Goal: Information Seeking & Learning: Learn about a topic

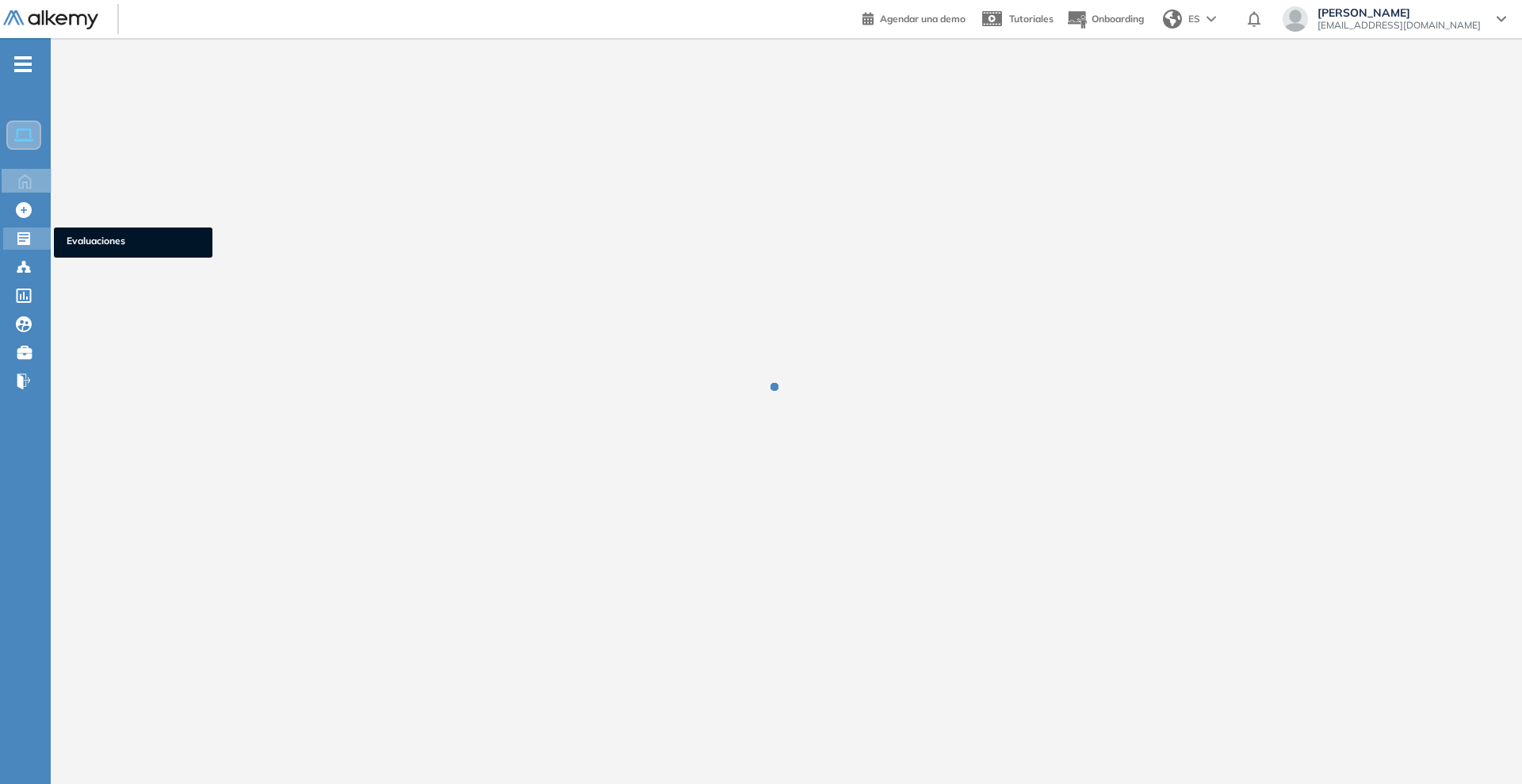
click at [27, 242] on icon at bounding box center [24, 239] width 13 height 13
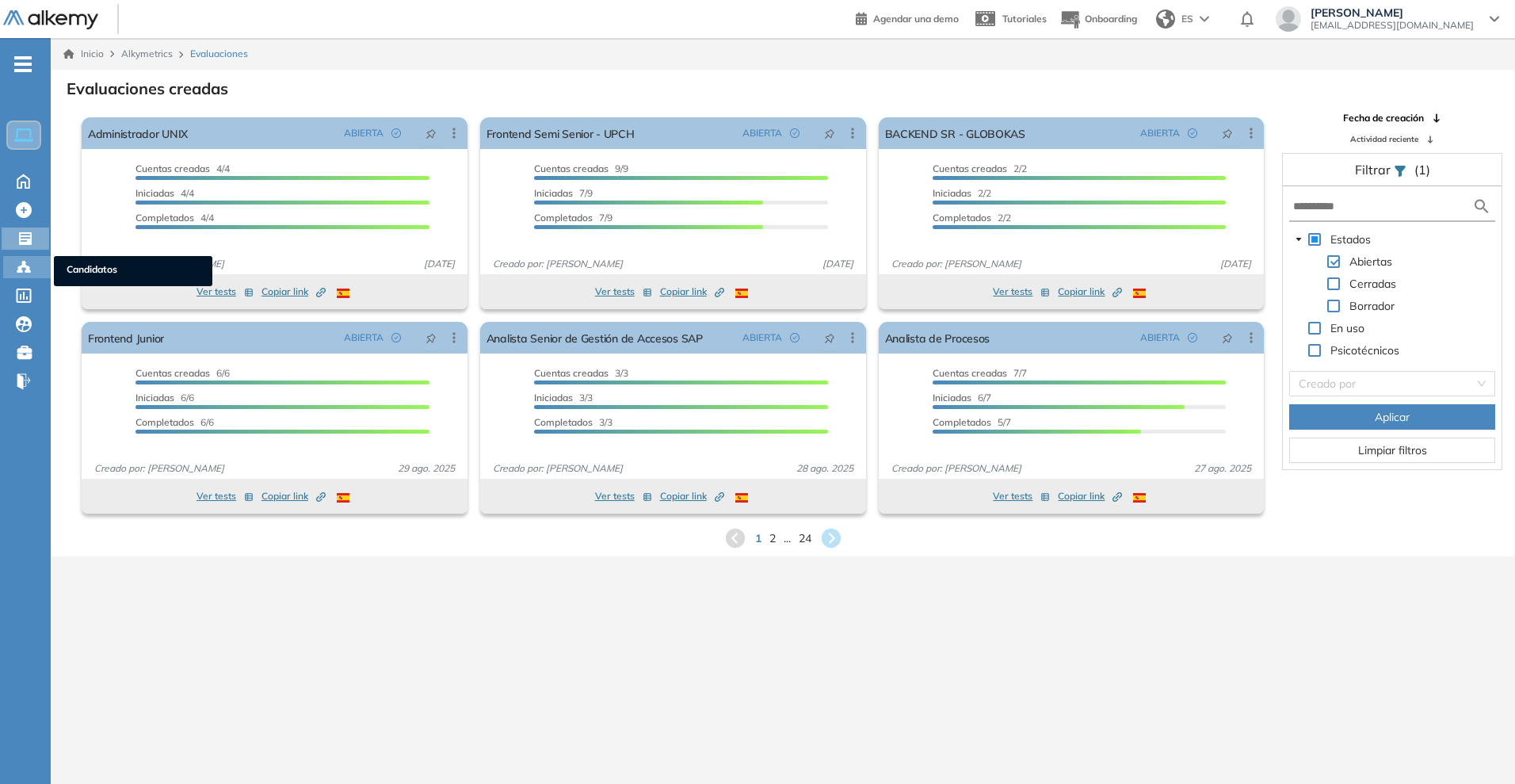
click at [17, 267] on icon at bounding box center [23, 266] width 16 height 16
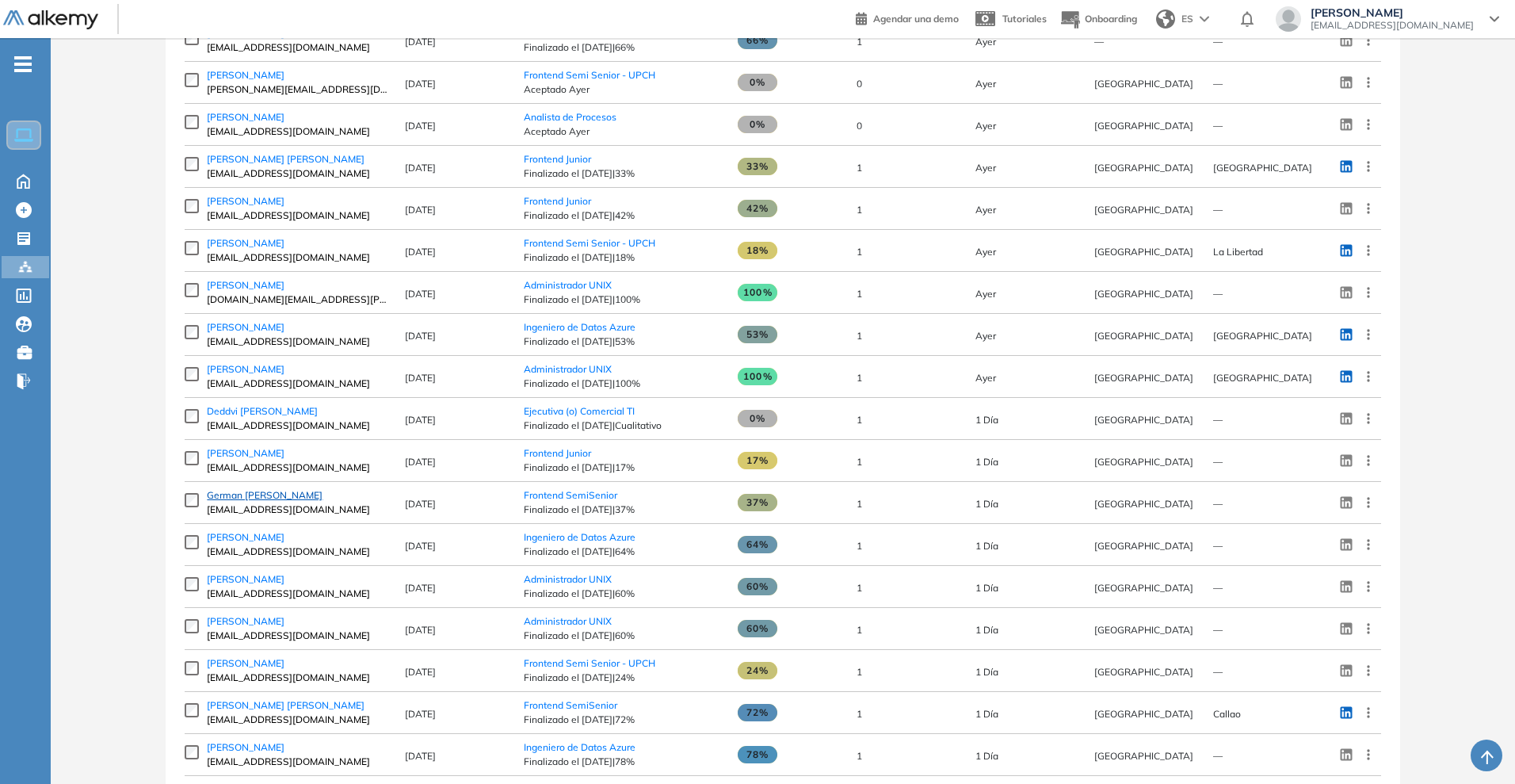
scroll to position [777, 0]
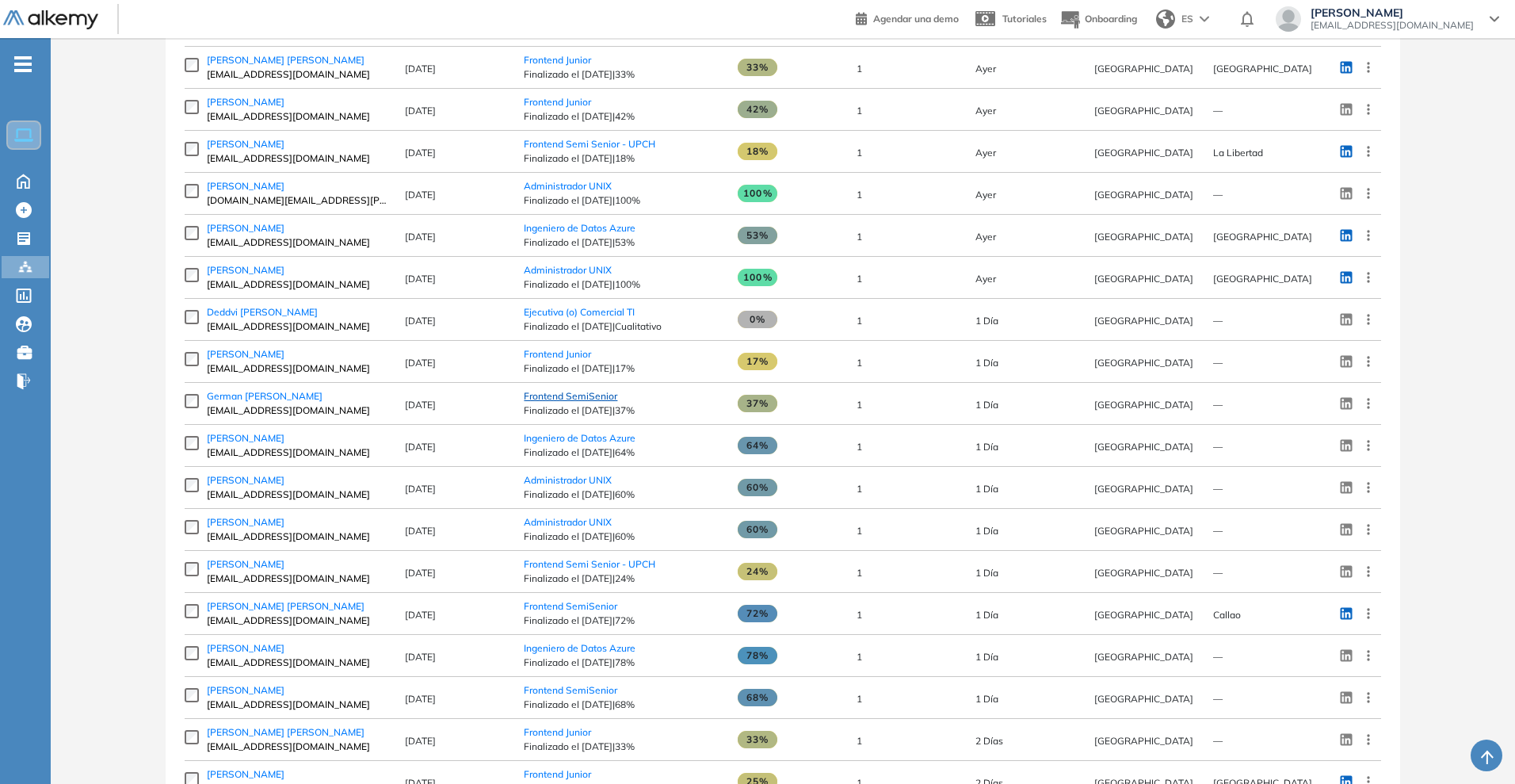
click at [536, 402] on span "Frontend SemiSenior" at bounding box center [571, 395] width 93 height 12
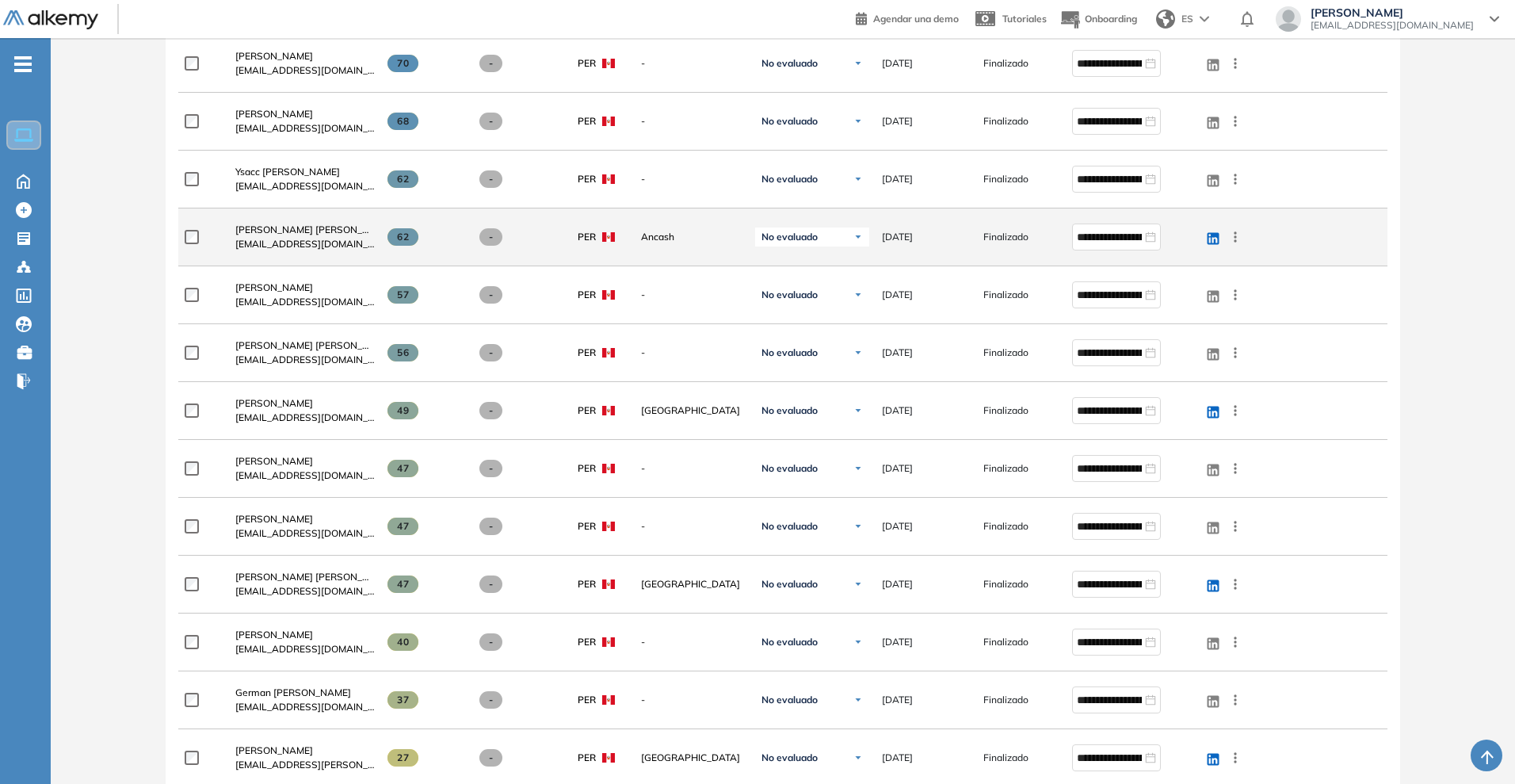
scroll to position [693, 0]
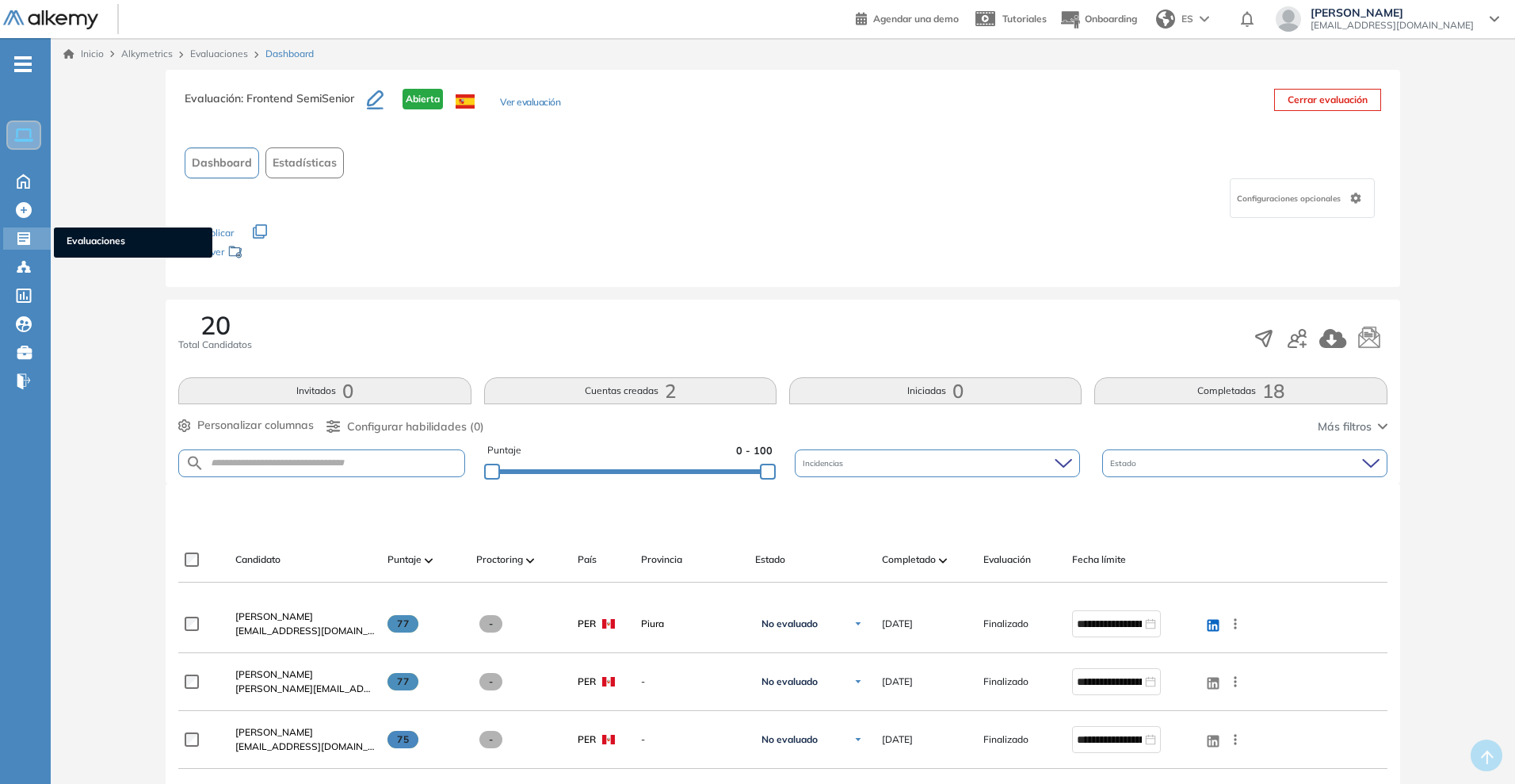
click at [17, 242] on icon at bounding box center [24, 239] width 13 height 13
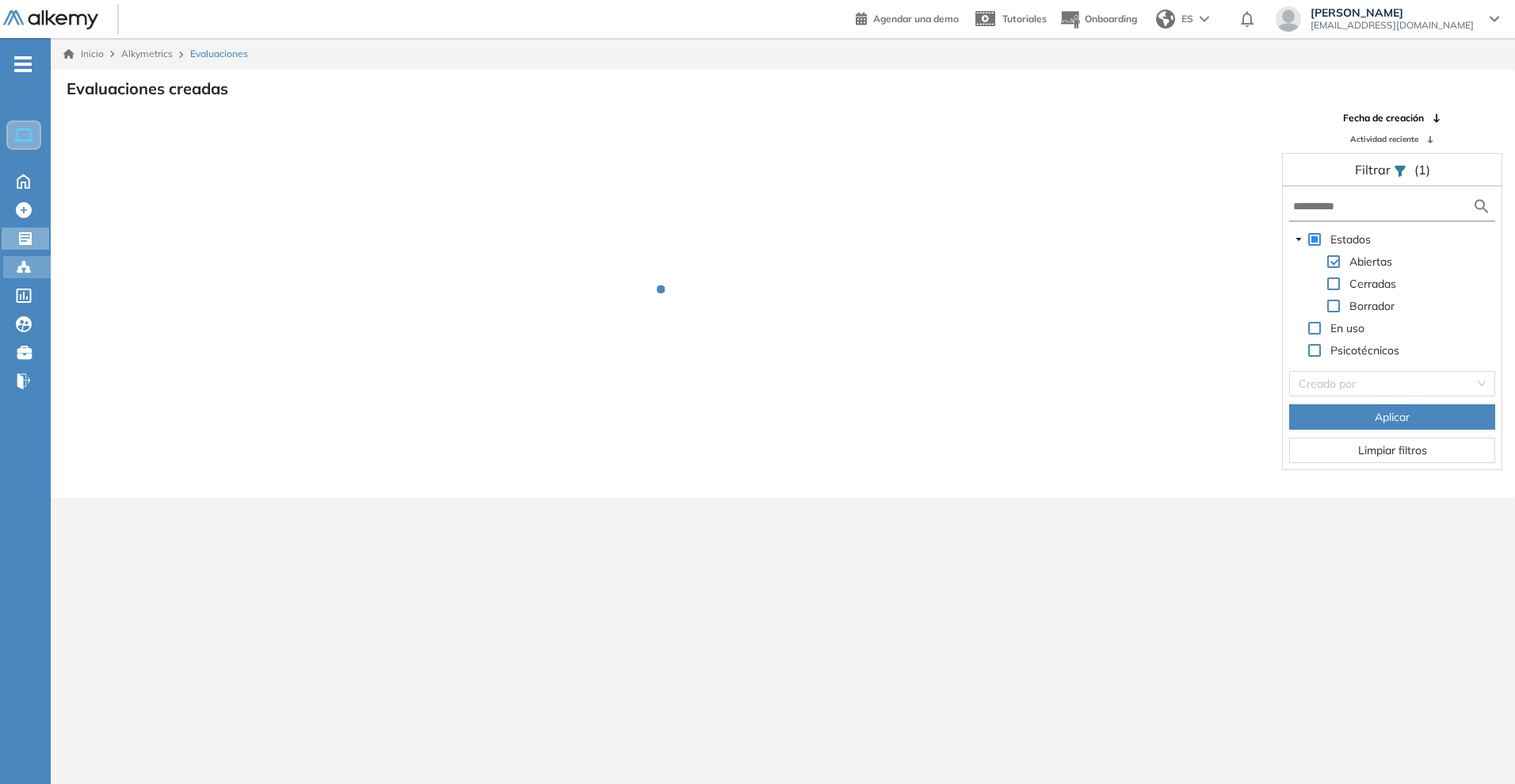
click at [26, 268] on icon at bounding box center [23, 266] width 16 height 16
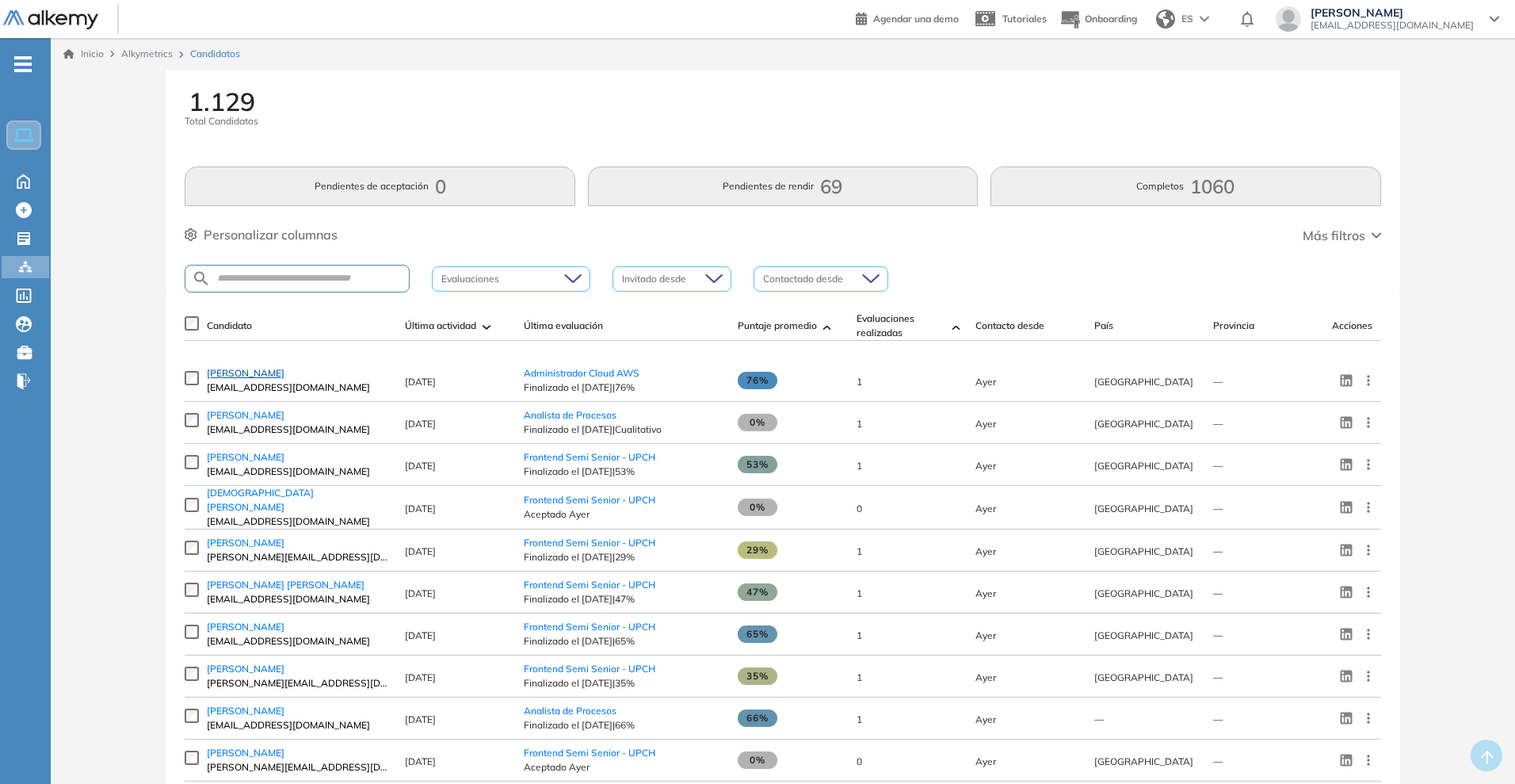
click at [252, 375] on span "[PERSON_NAME]" at bounding box center [245, 372] width 78 height 12
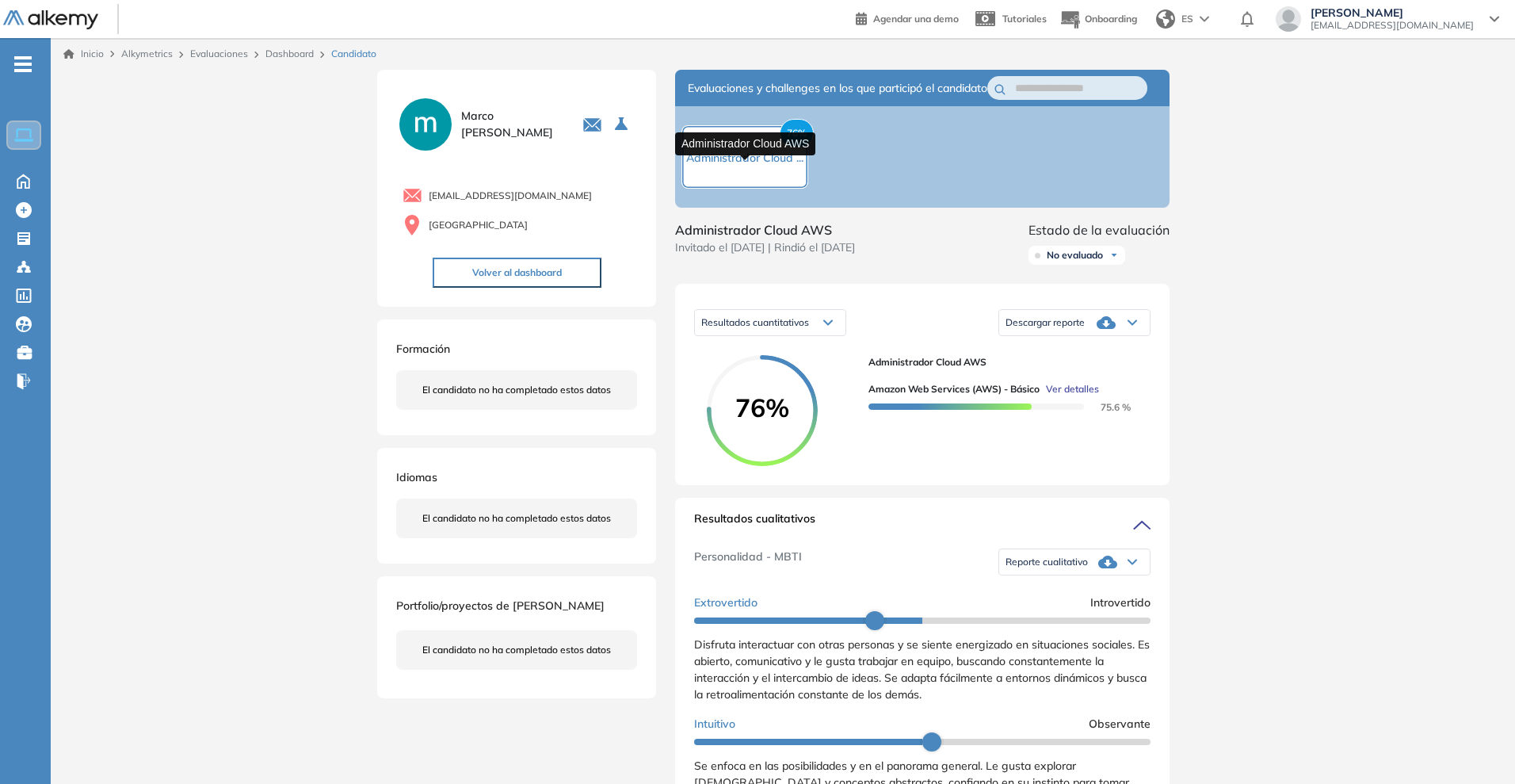
click at [738, 165] on span "Administrador Cloud ..." at bounding box center [745, 158] width 117 height 15
click at [796, 138] on span "76%" at bounding box center [796, 133] width 34 height 28
